Goal: Task Accomplishment & Management: Manage account settings

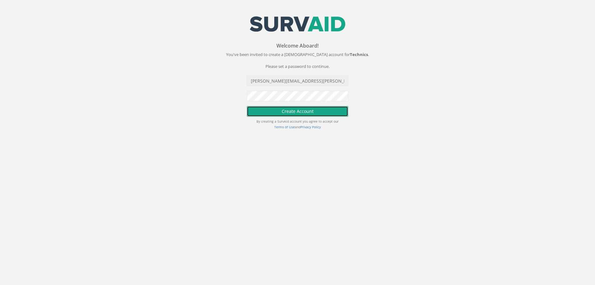
click at [302, 115] on button "Create Account" at bounding box center [298, 111] width 102 height 11
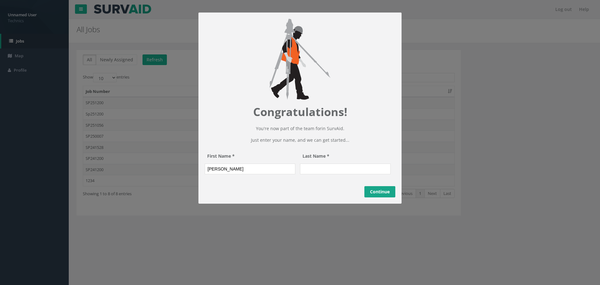
type input "Sai Krishna"
click at [343, 174] on input "Last Name *" at bounding box center [345, 168] width 91 height 11
type input "Ambati"
click at [378, 197] on link "Continue" at bounding box center [379, 191] width 31 height 11
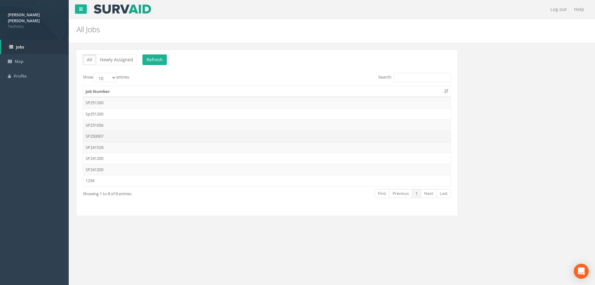
click at [102, 134] on td "SP250007" at bounding box center [267, 135] width 368 height 11
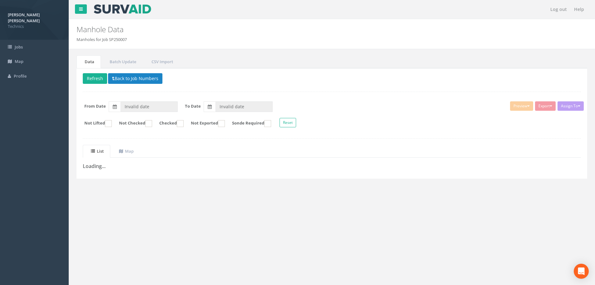
type input "28/08/2025"
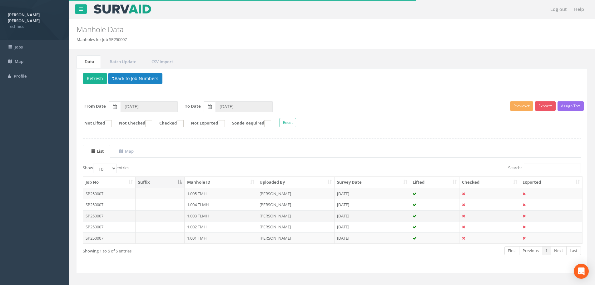
scroll to position [8, 0]
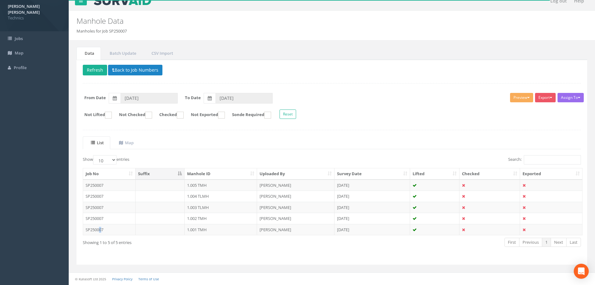
drag, startPoint x: 101, startPoint y: 228, endPoint x: 99, endPoint y: 233, distance: 5.2
click at [100, 229] on td "SP250007" at bounding box center [109, 229] width 52 height 11
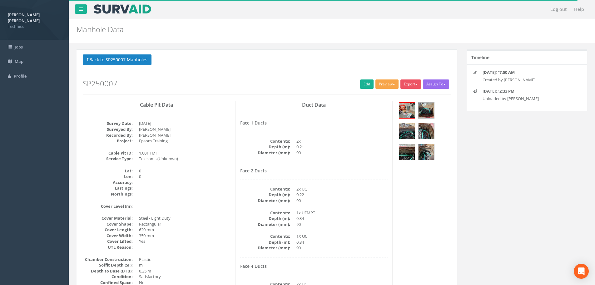
click at [393, 85] on button "Preview" at bounding box center [387, 83] width 23 height 9
click at [268, 81] on h2 "SP250007" at bounding box center [267, 83] width 368 height 8
click at [410, 110] on img at bounding box center [407, 110] width 16 height 16
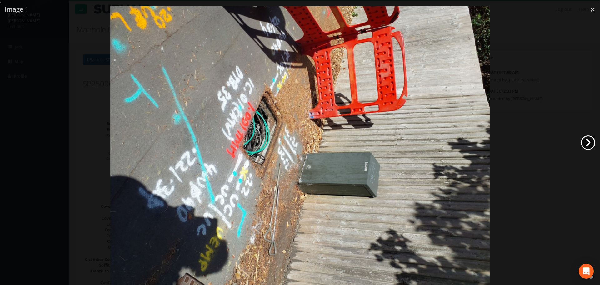
click at [592, 144] on link "›" at bounding box center [588, 142] width 14 height 14
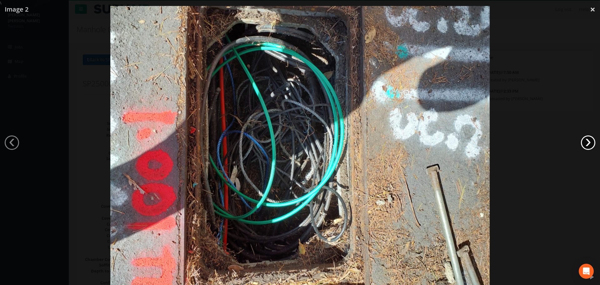
click at [592, 143] on link "›" at bounding box center [588, 142] width 14 height 14
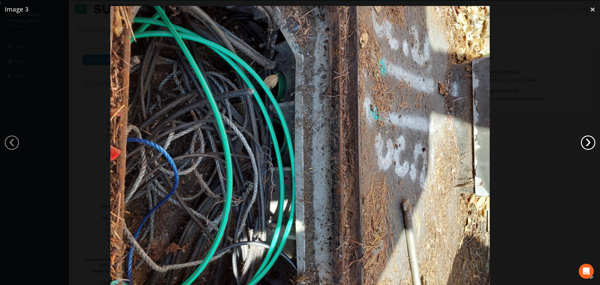
click at [592, 143] on link "›" at bounding box center [588, 142] width 14 height 14
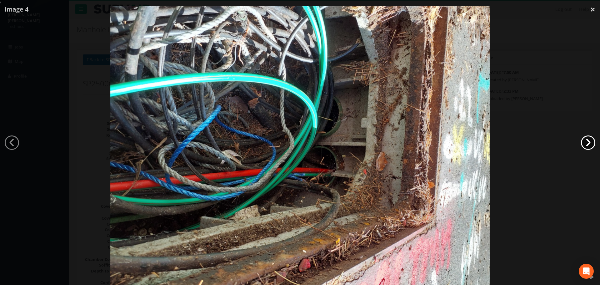
click at [592, 143] on link "›" at bounding box center [588, 142] width 14 height 14
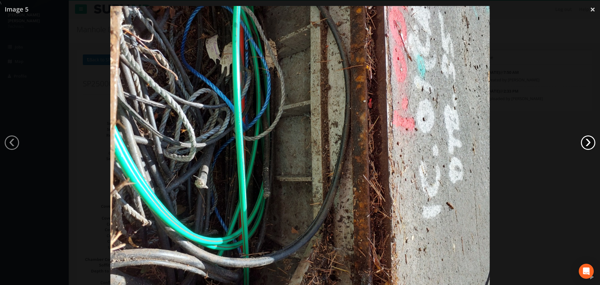
click at [592, 143] on link "›" at bounding box center [588, 142] width 14 height 14
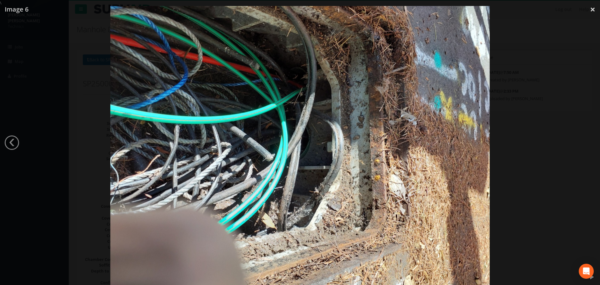
click at [592, 142] on div at bounding box center [300, 148] width 600 height 285
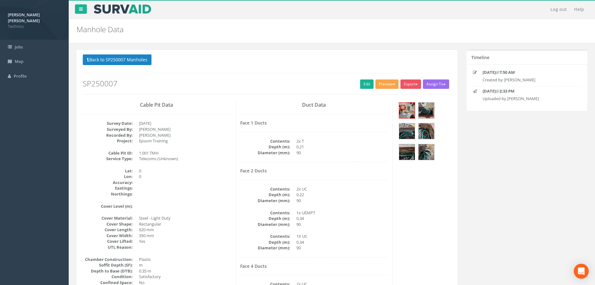
click at [387, 82] on button "Preview" at bounding box center [387, 83] width 23 height 9
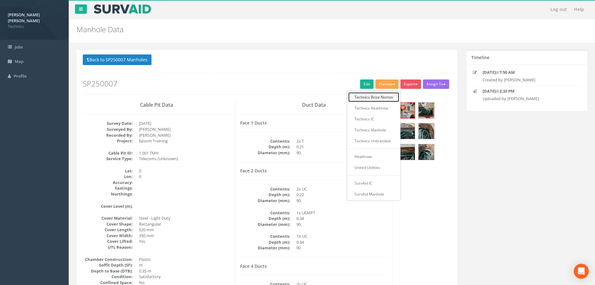
click at [358, 96] on link "Technics Brize Norton" at bounding box center [373, 97] width 51 height 10
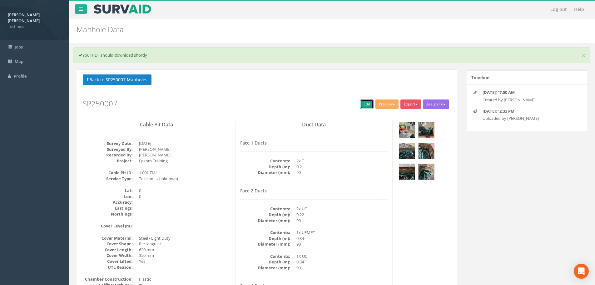
click at [362, 104] on link "Edit" at bounding box center [366, 103] width 13 height 9
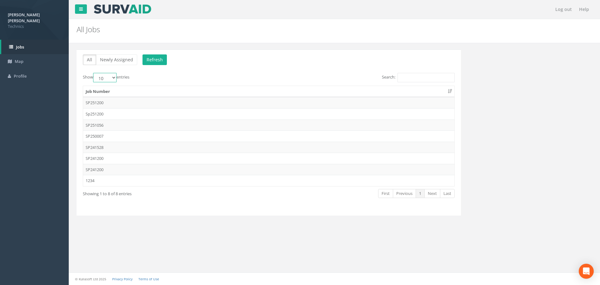
click at [115, 78] on select "10 25 50 100" at bounding box center [104, 77] width 23 height 9
click at [220, 66] on p "All Newly Assigned Refresh" at bounding box center [269, 60] width 372 height 12
click at [96, 181] on td "1234" at bounding box center [268, 180] width 371 height 11
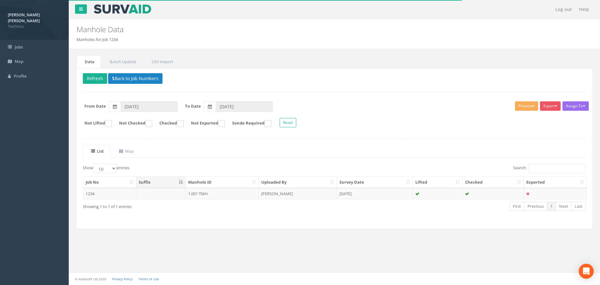
click at [130, 194] on td "1234" at bounding box center [109, 193] width 53 height 11
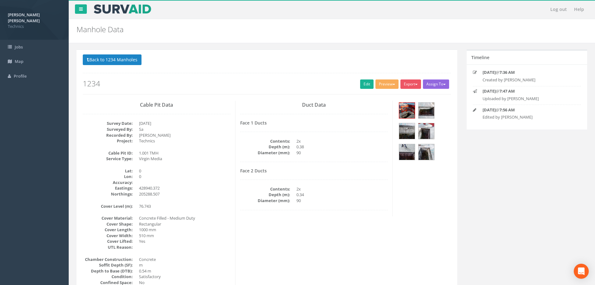
click at [447, 85] on button "Assign To" at bounding box center [436, 83] width 26 height 9
click at [372, 97] on div "Back to 1234 Manholes Back to Map Assign To No Companies Added Export Technics …" at bounding box center [267, 77] width 378 height 46
click at [419, 83] on button "Export" at bounding box center [411, 83] width 21 height 9
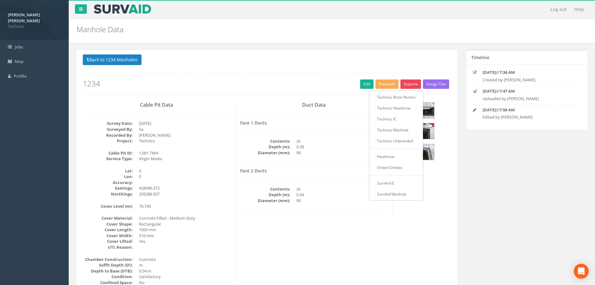
click at [416, 49] on div "Back to 1234 Manholes Back to Map Assign To No Companies Added Export Technics …" at bounding box center [267, 227] width 381 height 357
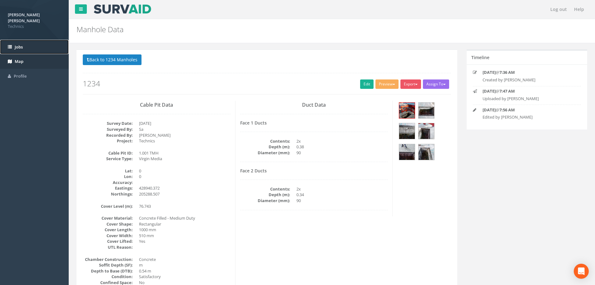
drag, startPoint x: 22, startPoint y: 41, endPoint x: 57, endPoint y: 50, distance: 37.0
click at [22, 44] on span "Jobs" at bounding box center [19, 47] width 8 height 6
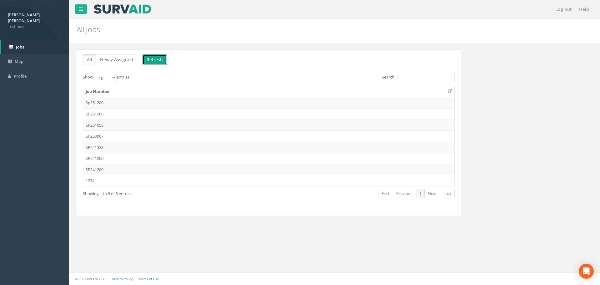
click at [150, 58] on button "Refresh" at bounding box center [154, 59] width 24 height 11
click at [102, 172] on td "SP241200" at bounding box center [268, 169] width 371 height 11
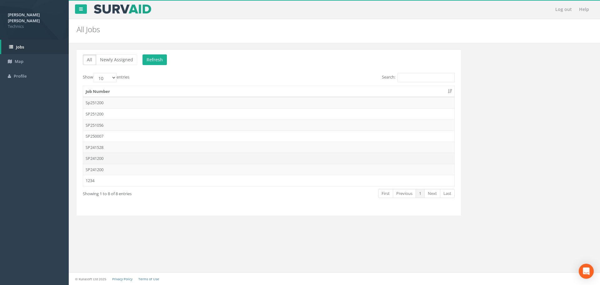
click at [101, 160] on td "SP241200" at bounding box center [268, 157] width 371 height 11
click at [108, 101] on td "Sp251200" at bounding box center [268, 102] width 371 height 11
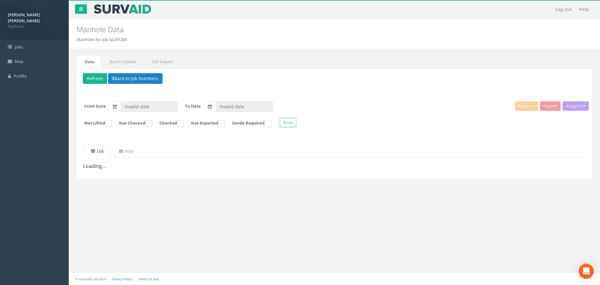
type input "28/04/2025"
type input "15/05/2025"
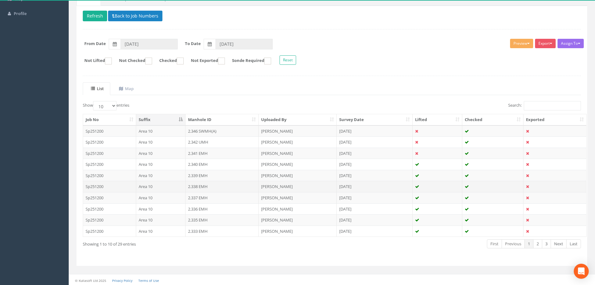
scroll to position [64, 0]
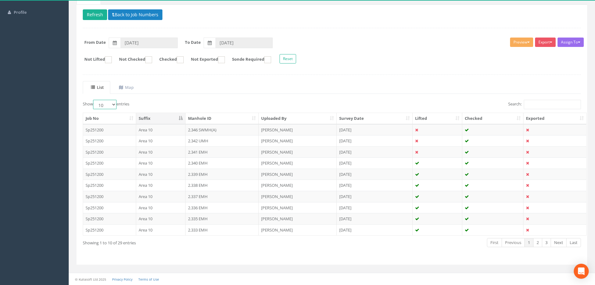
click at [113, 105] on select "10 25 50 100" at bounding box center [104, 104] width 23 height 9
select select "100"
click at [94, 100] on select "10 25 50 100" at bounding box center [104, 104] width 23 height 9
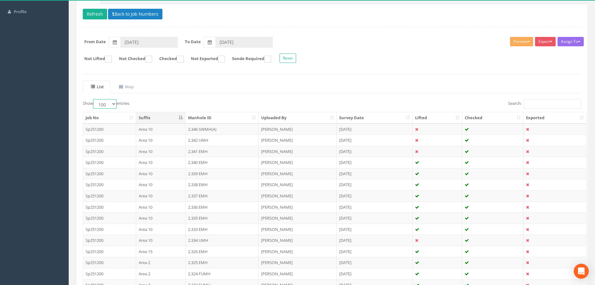
scroll to position [25, 0]
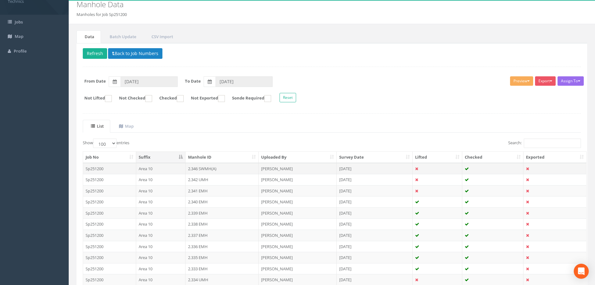
click at [118, 167] on td "Sp251200" at bounding box center [109, 168] width 53 height 11
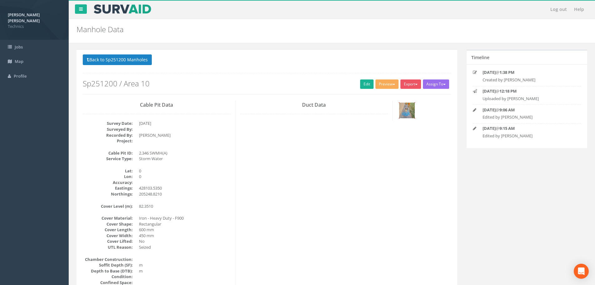
click at [408, 114] on img at bounding box center [407, 110] width 16 height 16
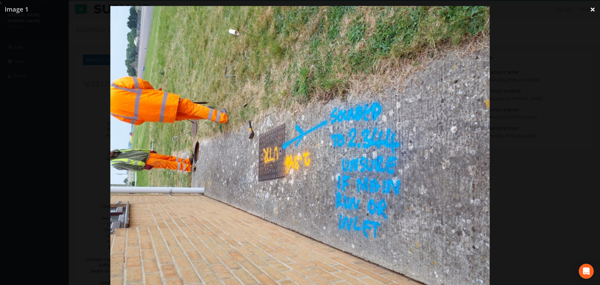
click at [589, 8] on link "×" at bounding box center [592, 9] width 15 height 19
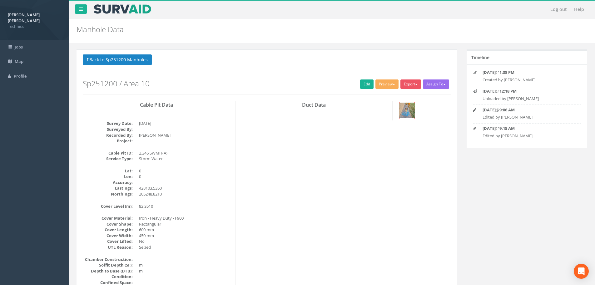
click at [405, 109] on img at bounding box center [407, 110] width 16 height 16
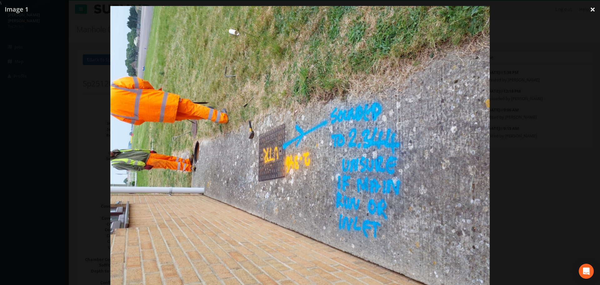
click at [589, 9] on link "×" at bounding box center [592, 9] width 15 height 19
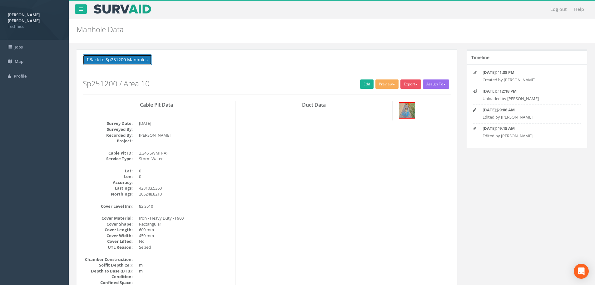
click at [109, 58] on button "Back to Sp251200 Manholes" at bounding box center [117, 59] width 69 height 11
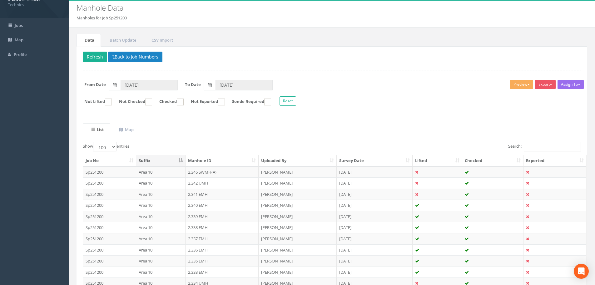
scroll to position [31, 0]
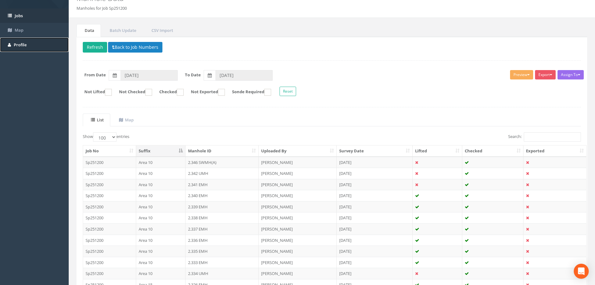
drag, startPoint x: 28, startPoint y: 37, endPoint x: 49, endPoint y: 40, distance: 20.8
click at [28, 37] on link "Profile" at bounding box center [34, 44] width 69 height 15
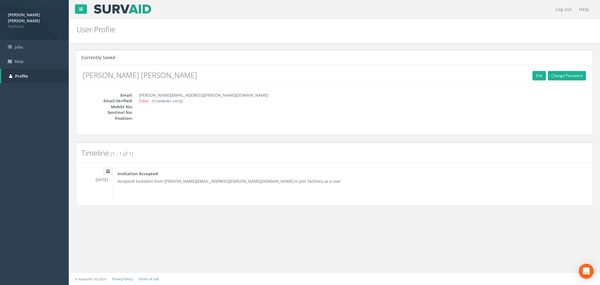
click at [167, 101] on link "here" at bounding box center [164, 100] width 7 height 5
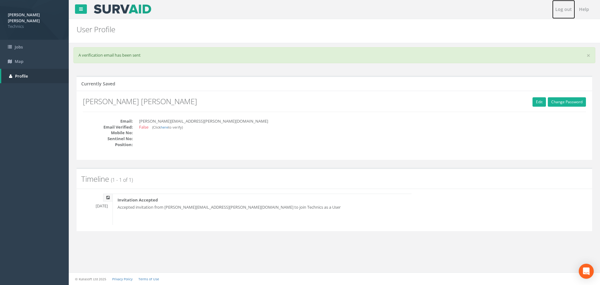
click at [567, 10] on link "Log out" at bounding box center [563, 9] width 23 height 19
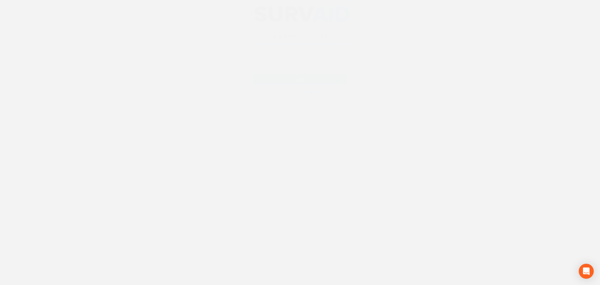
click at [285, 55] on input "email" at bounding box center [300, 54] width 94 height 11
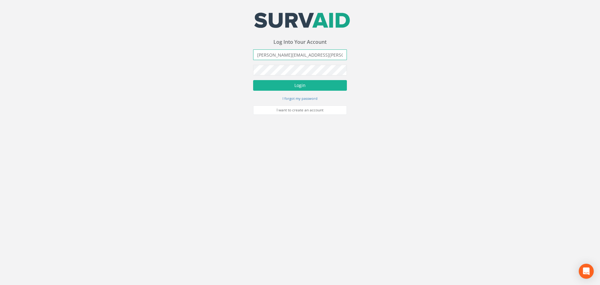
type input "saikrishna.ambati@technicsgroup.com"
click at [253, 80] on button "Login" at bounding box center [300, 85] width 94 height 11
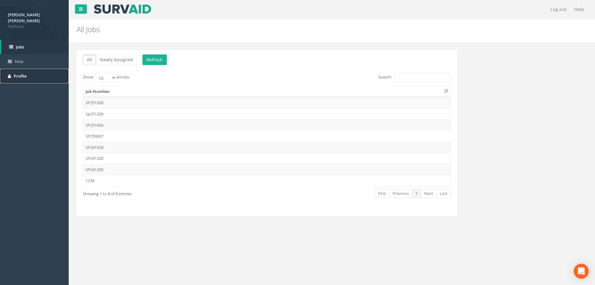
click at [32, 69] on link "Profile" at bounding box center [34, 76] width 69 height 15
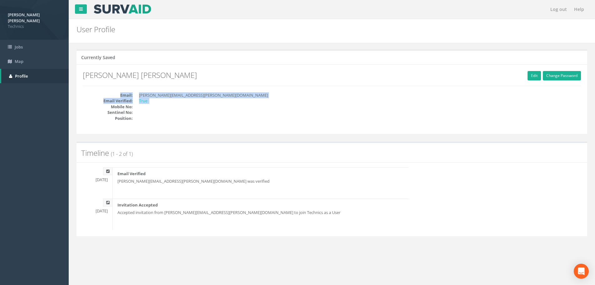
drag, startPoint x: 147, startPoint y: 98, endPoint x: 118, endPoint y: 89, distance: 30.4
click at [118, 89] on div "Change Password Edit Sai Krishna Ambati Email: saikrishna.ambati@technicsgroup.…" at bounding box center [332, 98] width 511 height 69
click at [182, 139] on div "Currently Saved Change Password Edit Sai Krishna Ambati Email: saikrishna.ambat…" at bounding box center [331, 149] width 517 height 213
click at [14, 40] on link "Jobs" at bounding box center [34, 47] width 69 height 15
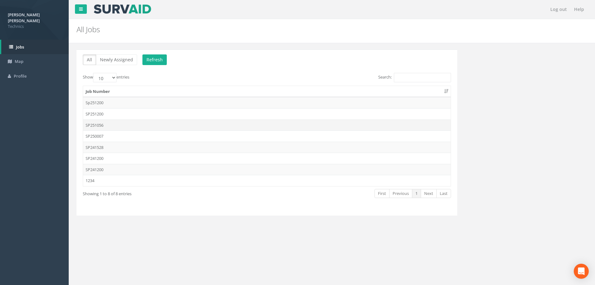
click at [100, 124] on td "SP251056" at bounding box center [267, 124] width 368 height 11
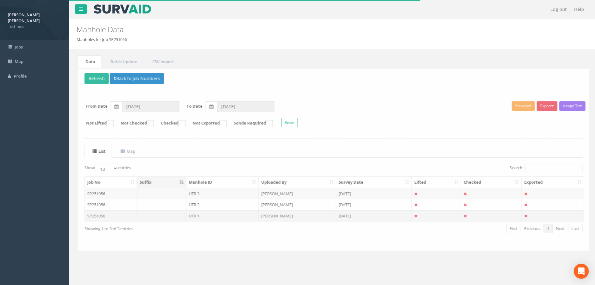
click at [198, 218] on td "UTR 1" at bounding box center [221, 215] width 73 height 11
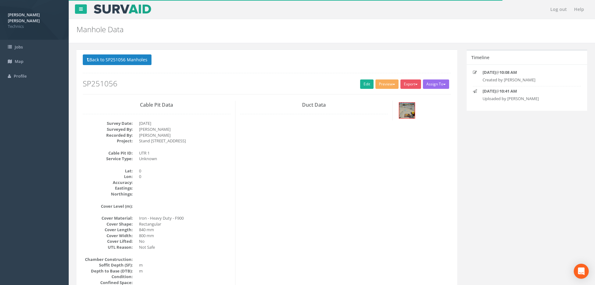
drag, startPoint x: 396, startPoint y: 115, endPoint x: 403, endPoint y: 114, distance: 7.9
click at [398, 115] on div at bounding box center [424, 111] width 63 height 21
click at [405, 114] on img at bounding box center [407, 110] width 16 height 16
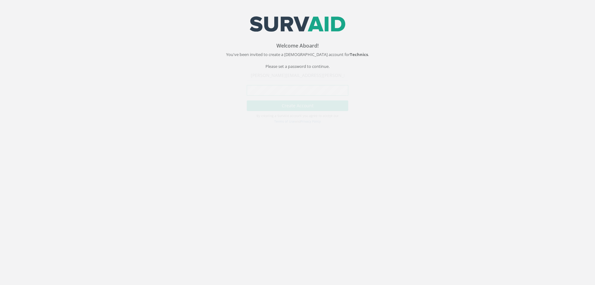
click at [247, 106] on button "Create Account" at bounding box center [298, 111] width 102 height 11
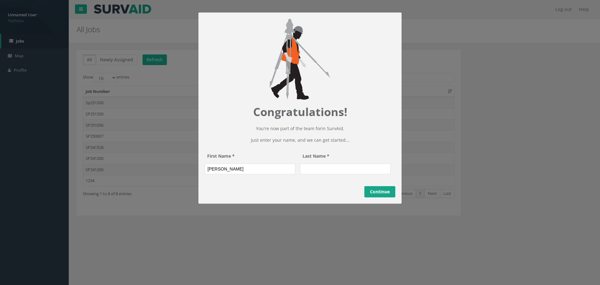
type input "Vamsi krishna"
type input "Nidamarthi"
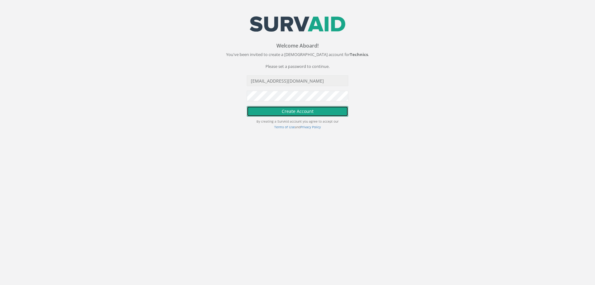
click at [292, 111] on button "Create Account" at bounding box center [298, 111] width 102 height 11
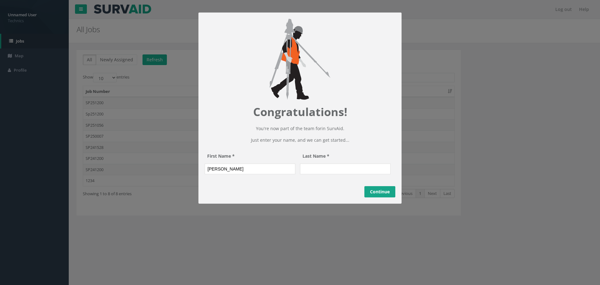
type input "[PERSON_NAME]"
click at [346, 174] on input "Last Name *" at bounding box center [345, 168] width 91 height 11
click at [318, 174] on input "Guddeati" at bounding box center [345, 168] width 91 height 11
type input "[PERSON_NAME]"
